Goal: Contribute content: Add original content to the website for others to see

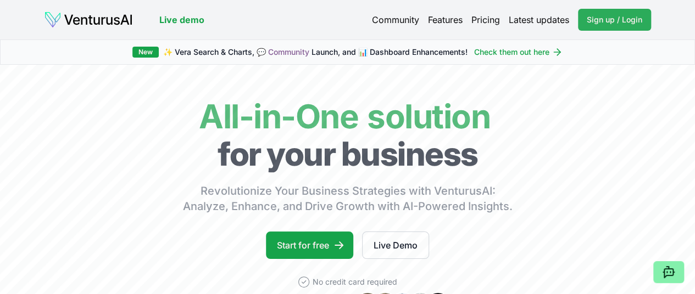
click at [610, 20] on span "Sign up / Login" at bounding box center [614, 19] width 55 height 11
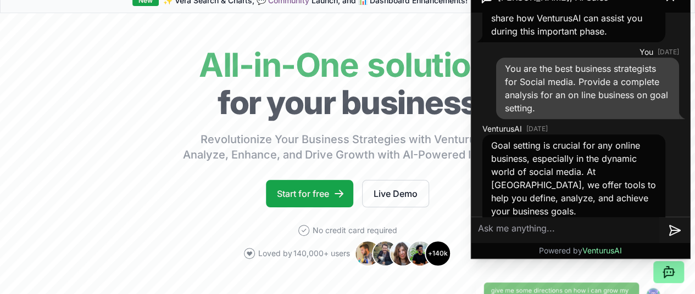
scroll to position [180, 0]
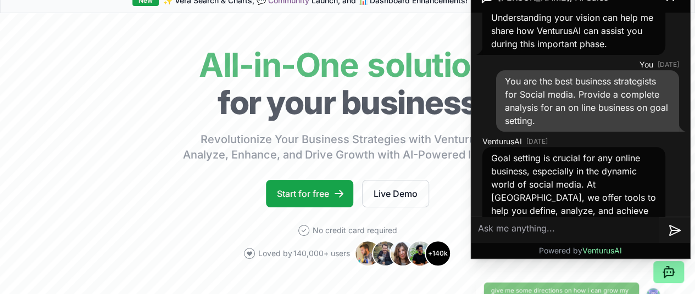
click at [613, 132] on div "You are the best business strategists for Social media. Provide a complete anal…" at bounding box center [587, 101] width 183 height 62
click at [599, 132] on div "You are the best business strategists for Social media. Provide a complete anal…" at bounding box center [587, 101] width 183 height 62
click at [566, 132] on div "You are the best business strategists for Social media. Provide a complete anal…" at bounding box center [587, 101] width 183 height 62
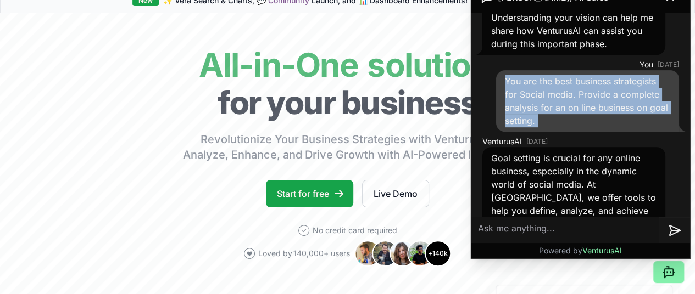
click at [566, 132] on div "You are the best business strategists for Social media. Provide a complete anal…" at bounding box center [587, 101] width 183 height 62
click at [575, 132] on div "You are the best business strategists for Social media. Provide a complete anal…" at bounding box center [587, 101] width 183 height 62
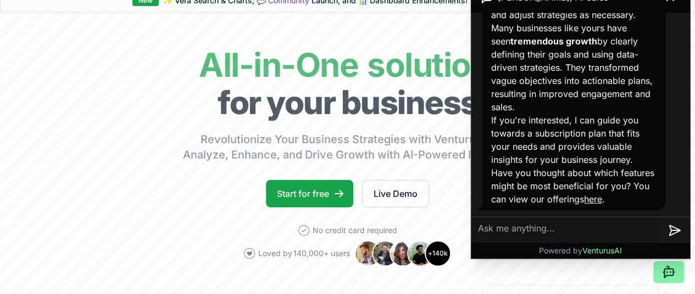
scroll to position [494, 0]
click at [602, 203] on link "here" at bounding box center [593, 199] width 18 height 11
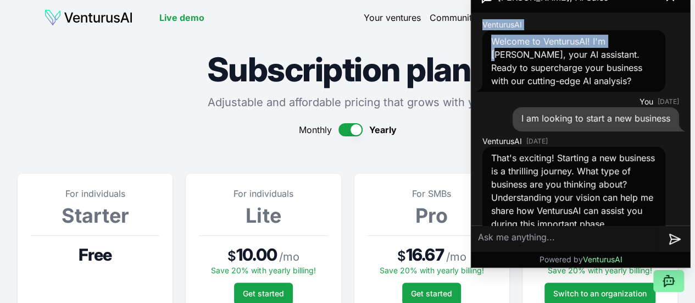
drag, startPoint x: 618, startPoint y: 12, endPoint x: 615, endPoint y: 34, distance: 22.2
click at [615, 34] on div "Andrew, AI Sales VenturusAI Welcome to VenturusAI! I'm Andrew, your AI assistan…" at bounding box center [580, 124] width 219 height 285
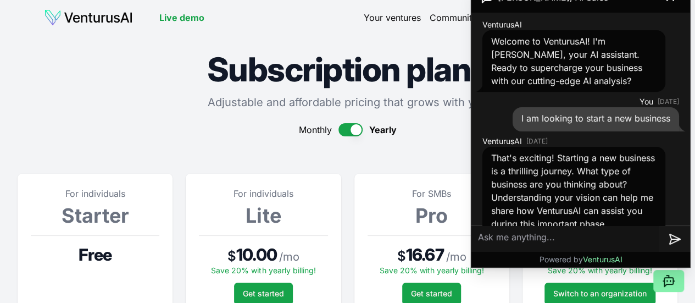
click at [517, 246] on textarea at bounding box center [565, 239] width 188 height 26
type textarea "how do I get started?"
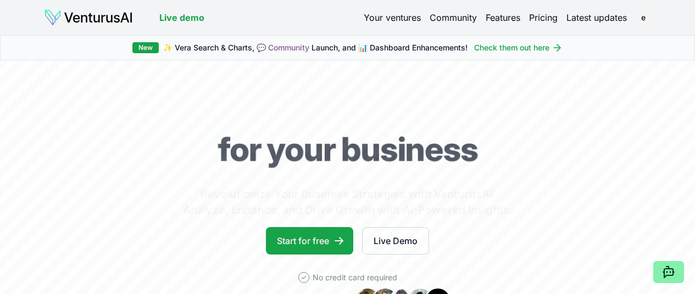
scroll to position [47, 0]
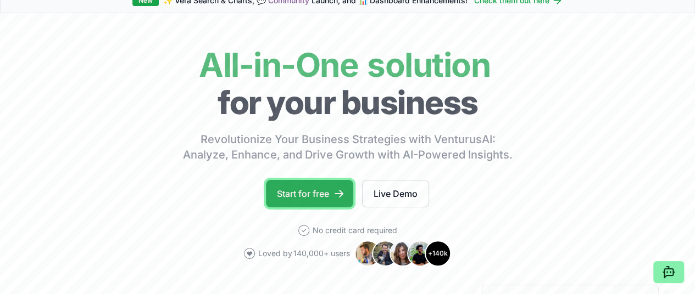
click at [311, 208] on link "Start for free" at bounding box center [309, 193] width 87 height 27
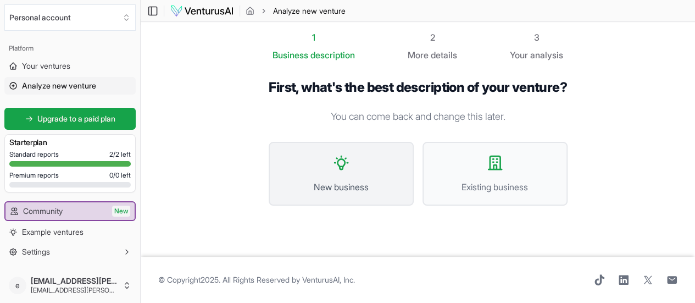
click at [336, 163] on icon at bounding box center [341, 162] width 13 height 13
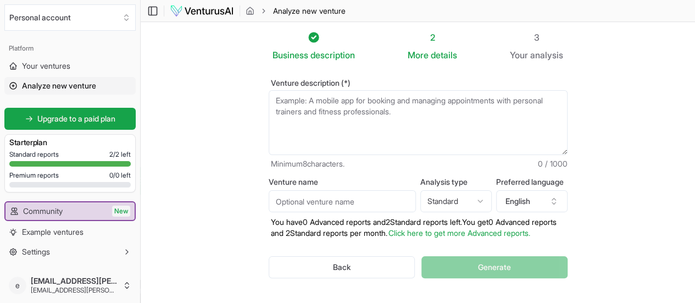
click at [360, 119] on textarea "Venture description (*)" at bounding box center [418, 122] width 299 height 65
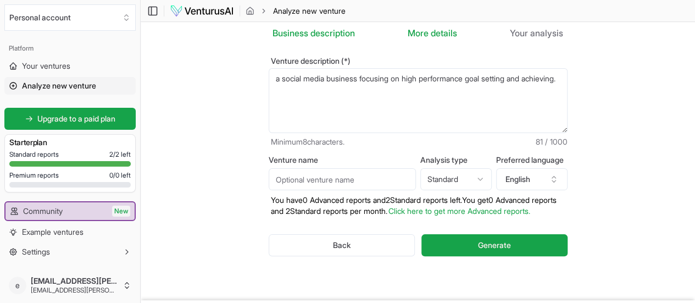
scroll to position [21, 0]
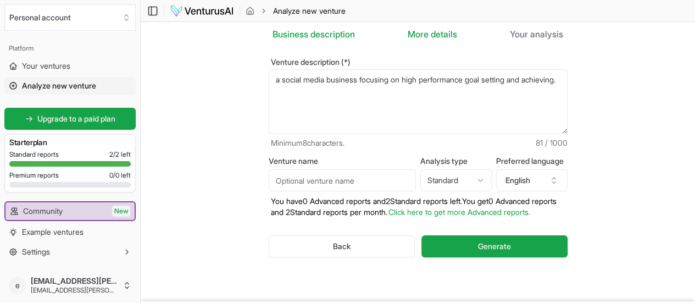
type textarea "a social media business focusing on high performance goal setting and achieving."
click at [286, 182] on input "Venture name" at bounding box center [342, 180] width 147 height 22
type input "Go4goalz"
click at [269, 80] on textarea "a social media business focusing on high performance goal setting and achieving." at bounding box center [418, 101] width 299 height 65
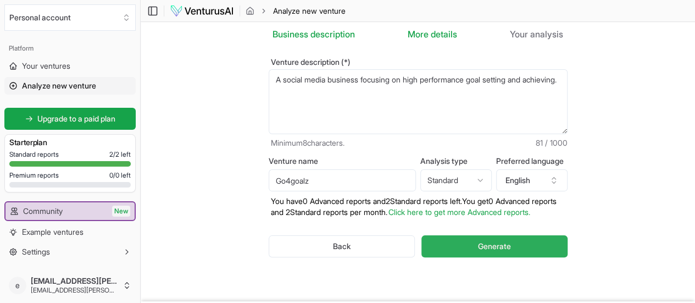
type textarea "A social media business focusing on high performance goal setting and achieving."
click at [501, 246] on span "Generate" at bounding box center [494, 246] width 33 height 11
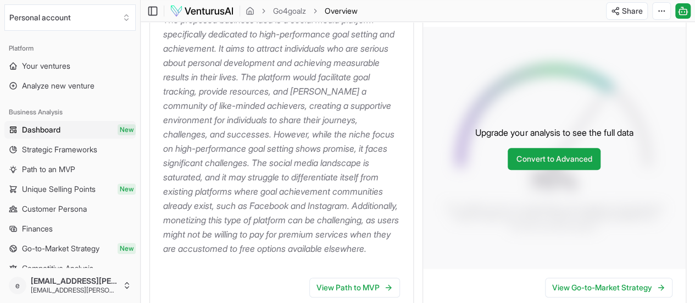
scroll to position [190, 0]
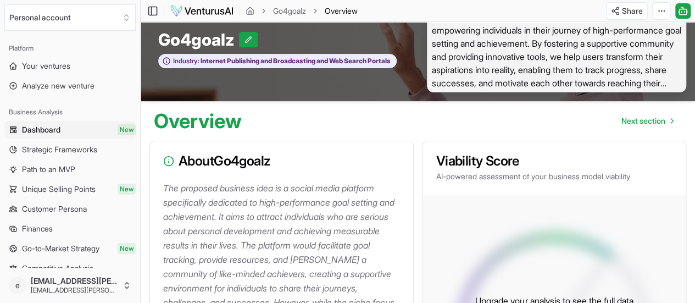
click at [212, 242] on p "The proposed business idea is a social media platform specifically dedicated to…" at bounding box center [283, 302] width 241 height 243
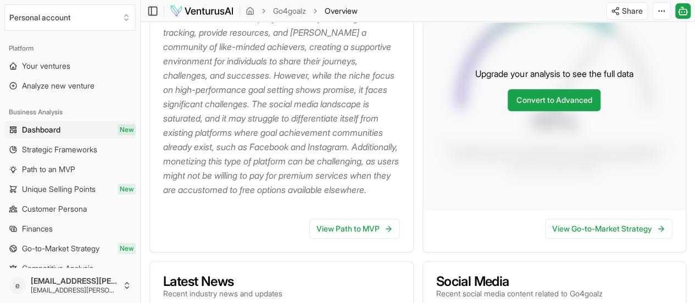
scroll to position [254, 0]
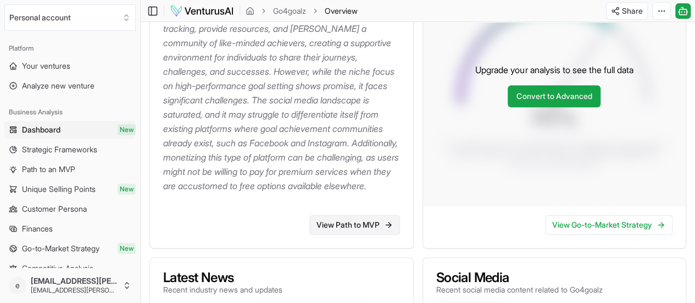
click at [354, 235] on link "View Path to MVP" at bounding box center [354, 225] width 91 height 20
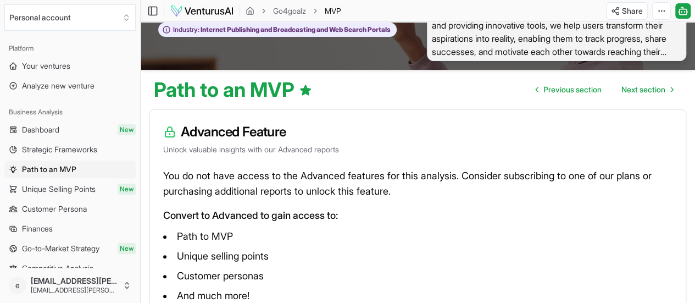
scroll to position [45, 0]
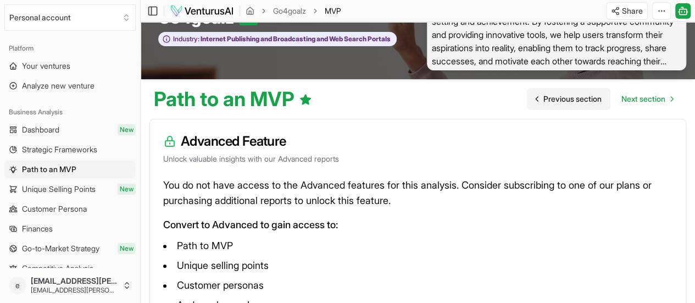
click at [564, 103] on span "Previous section" at bounding box center [572, 98] width 58 height 11
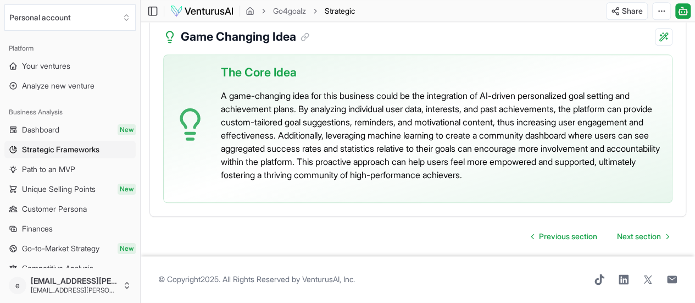
scroll to position [2656, 0]
click at [636, 242] on span "Next section" at bounding box center [639, 236] width 44 height 11
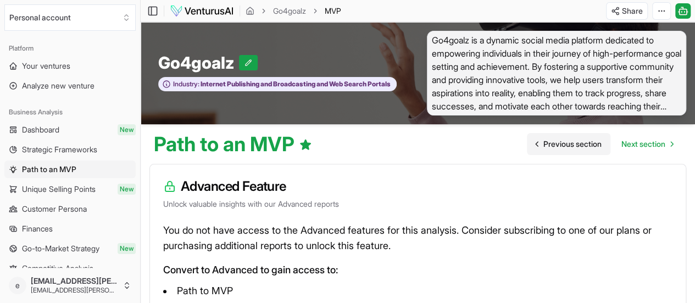
click at [567, 148] on span "Previous section" at bounding box center [572, 143] width 58 height 11
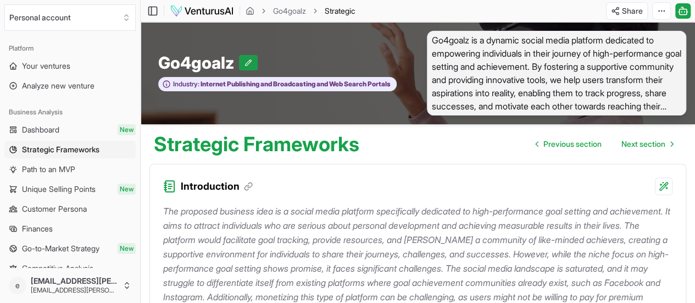
click at [247, 62] on icon at bounding box center [249, 62] width 6 height 6
click at [278, 61] on button at bounding box center [274, 62] width 19 height 15
click at [560, 149] on span "Previous section" at bounding box center [572, 143] width 58 height 11
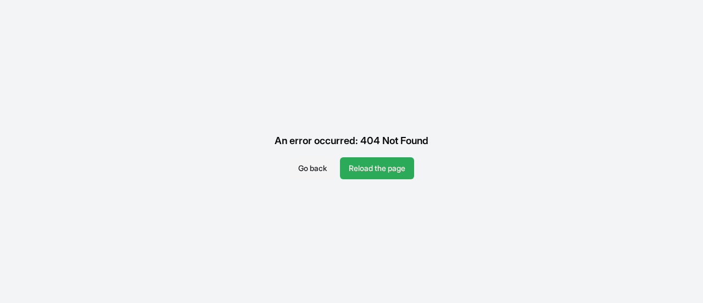
click at [374, 169] on button "Reload the page" at bounding box center [377, 168] width 74 height 22
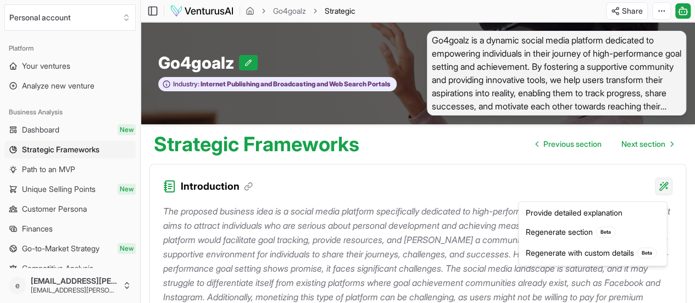
click at [665, 191] on html "Personal account Platform Your ventures Analyze new venture Business Analysis D…" at bounding box center [347, 151] width 695 height 303
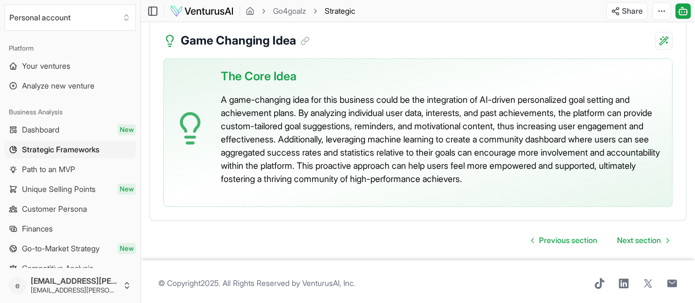
scroll to position [2649, 0]
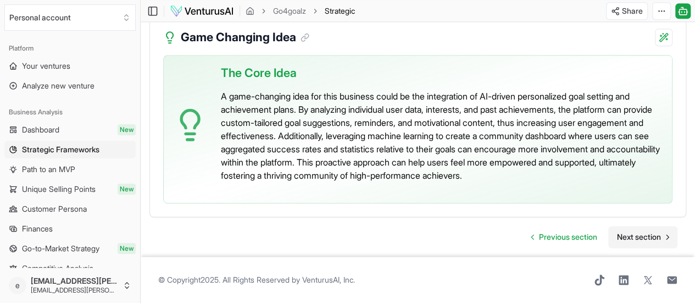
click at [651, 242] on span "Next section" at bounding box center [639, 236] width 44 height 11
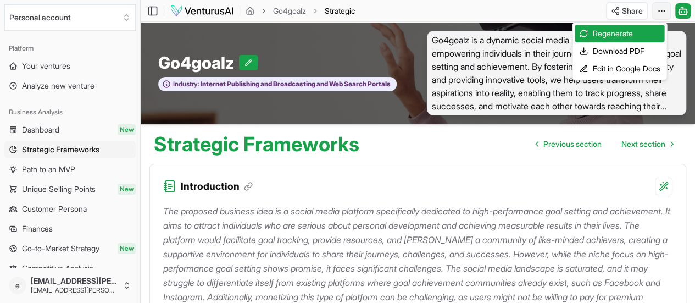
click at [662, 13] on html "Personal account Platform Your ventures Analyze new venture Business Analysis D…" at bounding box center [347, 151] width 695 height 303
click at [584, 7] on html "Personal account Platform Your ventures Analyze new venture Business Analysis D…" at bounding box center [347, 151] width 695 height 303
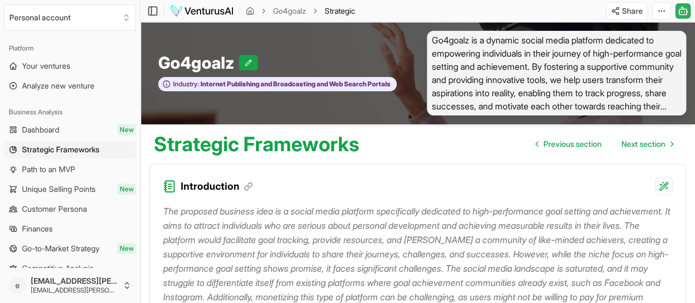
click at [681, 13] on icon at bounding box center [682, 10] width 11 height 13
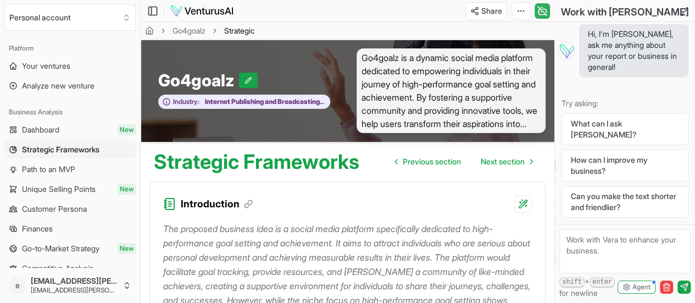
click at [575, 247] on textarea at bounding box center [624, 251] width 131 height 44
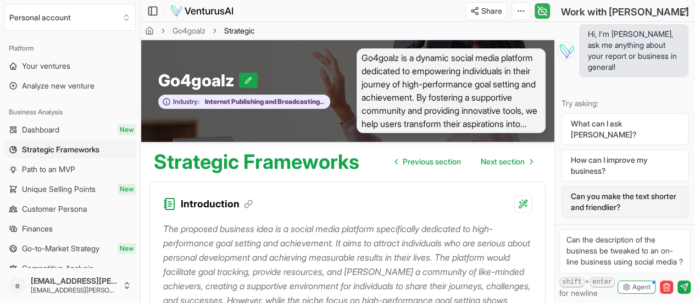
scroll to position [4, 0]
type textarea "Can the description of the business be tweaked to an on-line business using soc…"
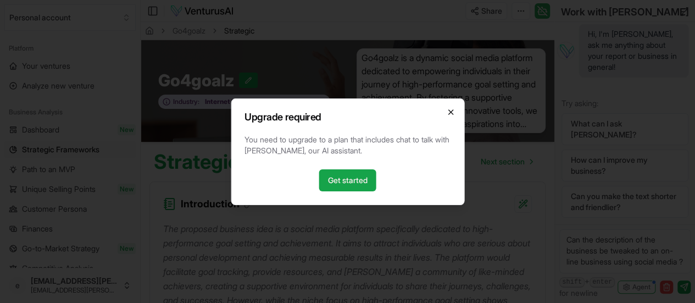
click at [450, 112] on icon "button" at bounding box center [450, 112] width 4 height 4
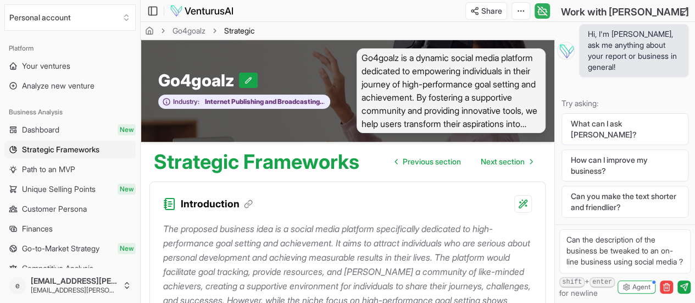
scroll to position [9, 0]
click at [682, 14] on line at bounding box center [682, 14] width 3 height 3
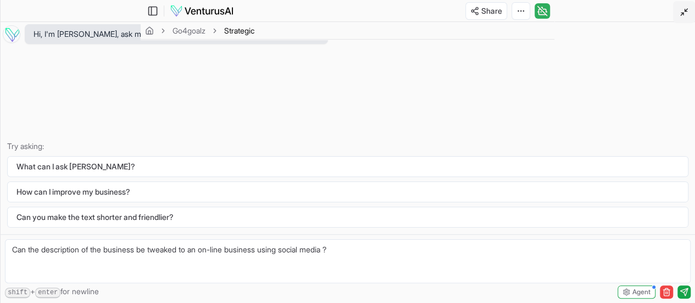
scroll to position [0, 0]
click at [682, 14] on line at bounding box center [682, 14] width 3 height 3
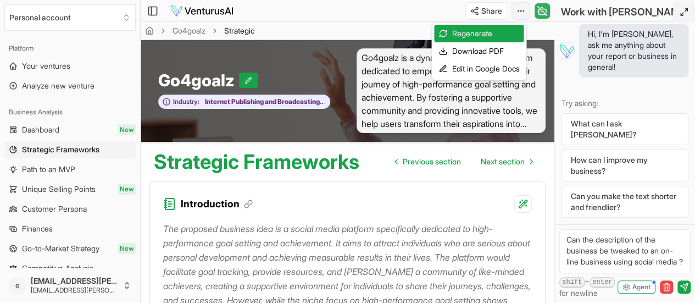
click at [520, 15] on html "Personal account Platform Your ventures Analyze new venture Business Analysis D…" at bounding box center [347, 151] width 695 height 303
click at [501, 52] on div "Download PDF" at bounding box center [479, 51] width 90 height 18
